Goal: Information Seeking & Learning: Understand process/instructions

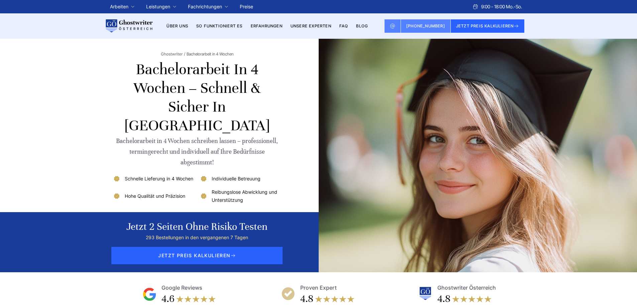
click at [234, 25] on link "So funktioniert es" at bounding box center [219, 25] width 46 height 5
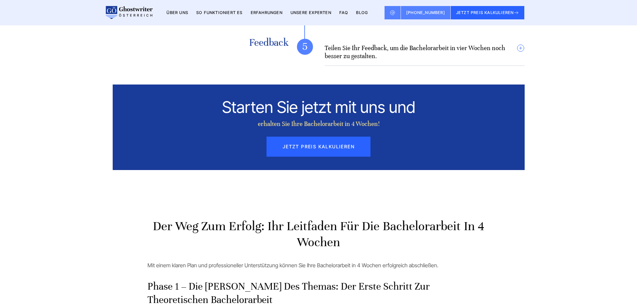
scroll to position [1203, 0]
